Goal: Find specific page/section: Find specific page/section

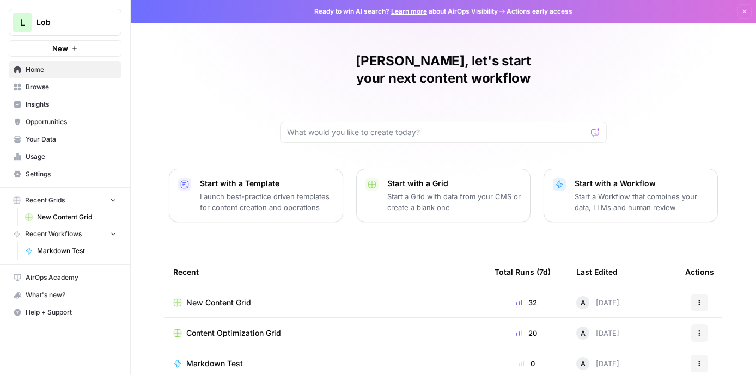
click at [205, 297] on span "New Content Grid" at bounding box center [218, 302] width 65 height 11
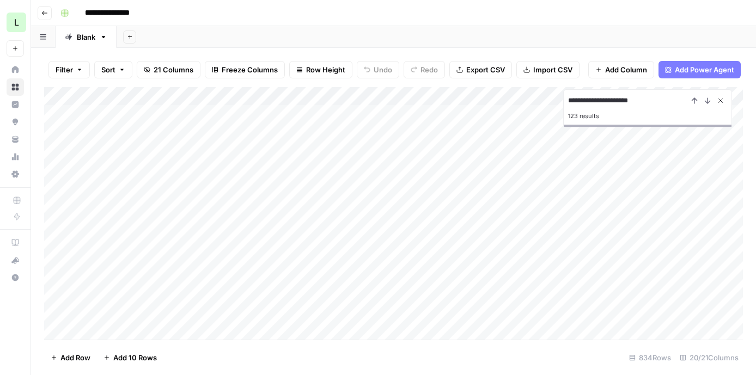
type input "**********"
click at [722, 101] on icon "Close Search" at bounding box center [720, 100] width 9 height 9
